Goal: Feedback & Contribution: Submit feedback/report problem

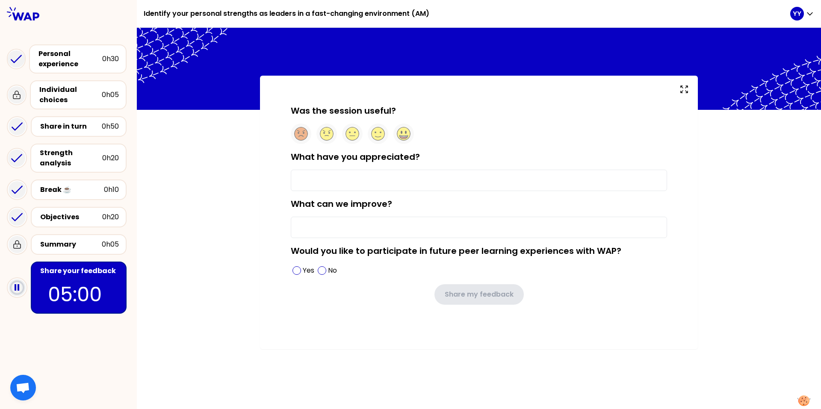
type input "The way for pears to pear-to-pear learning."
type input "Involve more people to share more and learn more."
